Goal: Communication & Community: Answer question/provide support

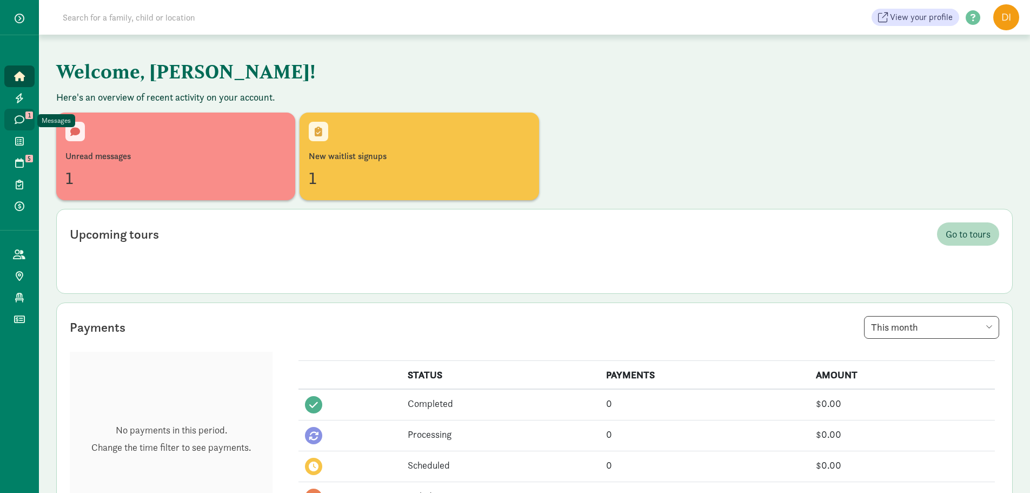
click at [15, 119] on icon at bounding box center [20, 120] width 10 height 10
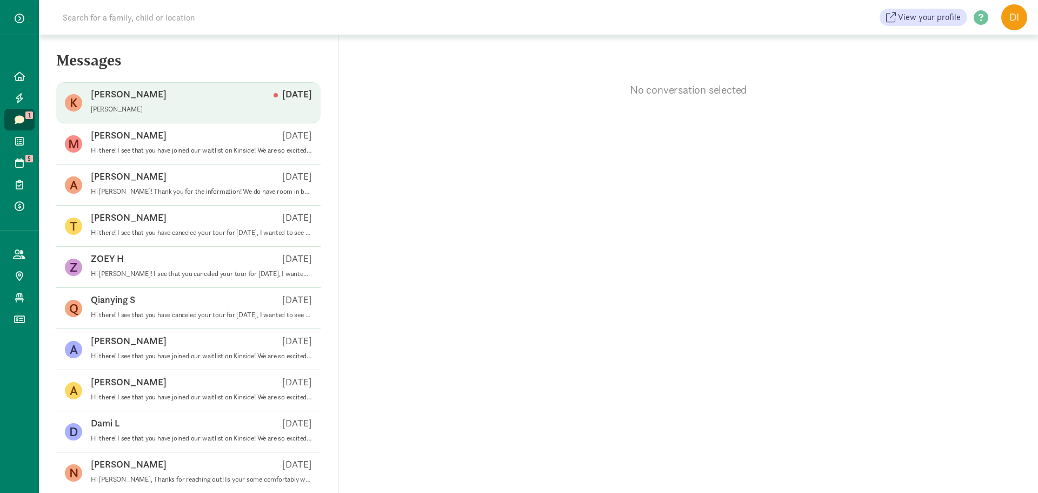
click at [206, 106] on p "[PERSON_NAME]" at bounding box center [201, 109] width 221 height 9
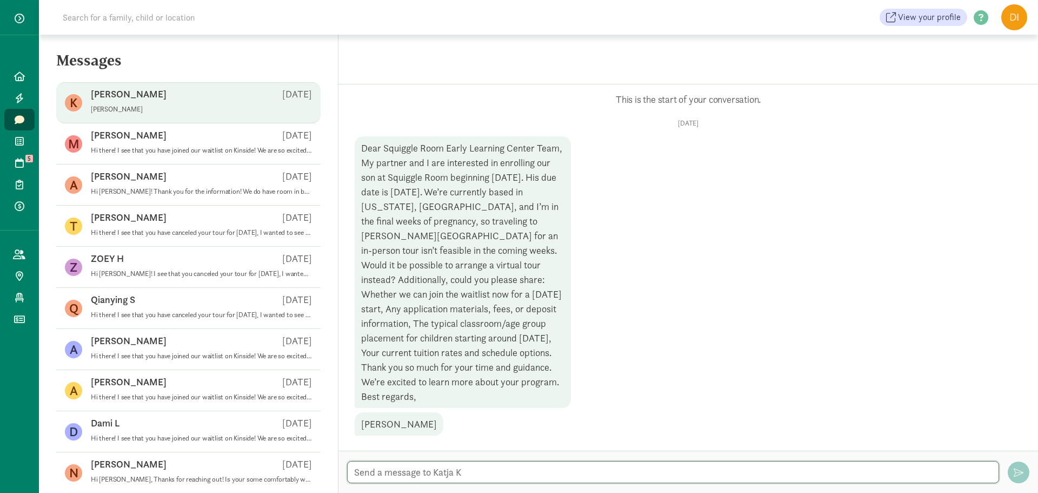
click at [443, 476] on textarea at bounding box center [673, 472] width 652 height 22
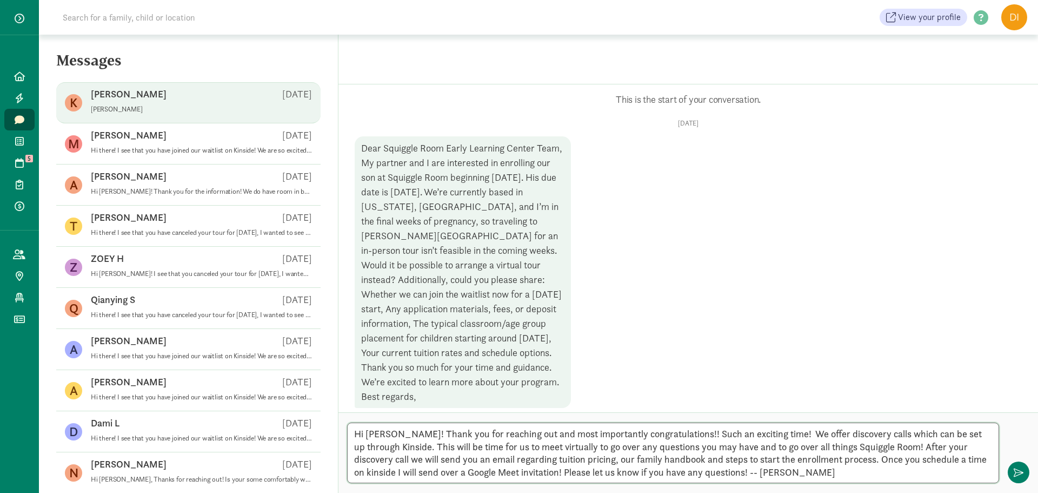
click at [949, 459] on textarea "Hi [PERSON_NAME]! Thank you for reaching out and most importantly congratulatio…" at bounding box center [673, 452] width 652 height 61
click at [913, 470] on textarea "Hi [PERSON_NAME]! Thank you for reaching out and most importantly congratulatio…" at bounding box center [673, 452] width 652 height 61
click at [866, 470] on textarea "Hi [PERSON_NAME]! Thank you for reaching out and most importantly congratulatio…" at bounding box center [673, 452] width 652 height 61
type textarea "Hi [PERSON_NAME]! Thank you for reaching out and most importantly congratulatio…"
click at [1015, 475] on span "button" at bounding box center [1019, 472] width 10 height 10
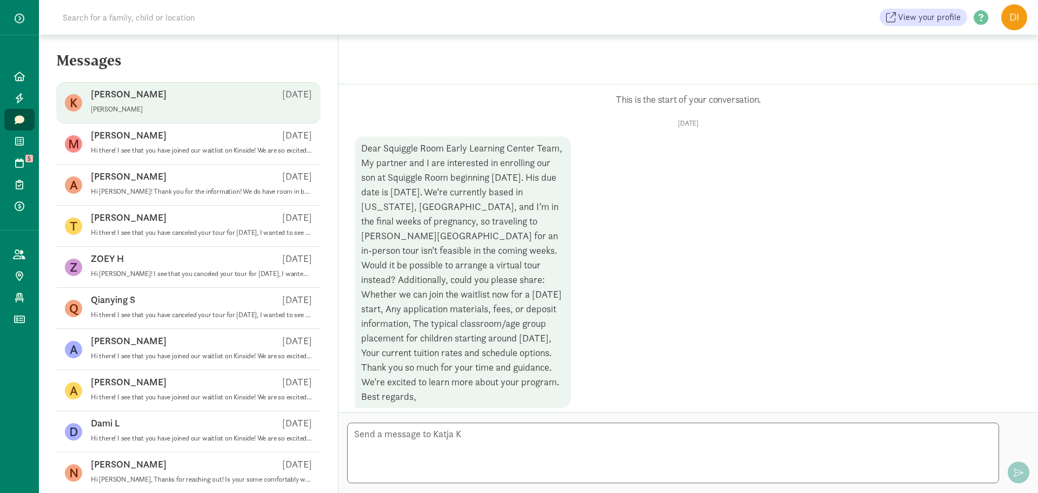
scroll to position [180, 0]
